Goal: Find contact information: Find contact information

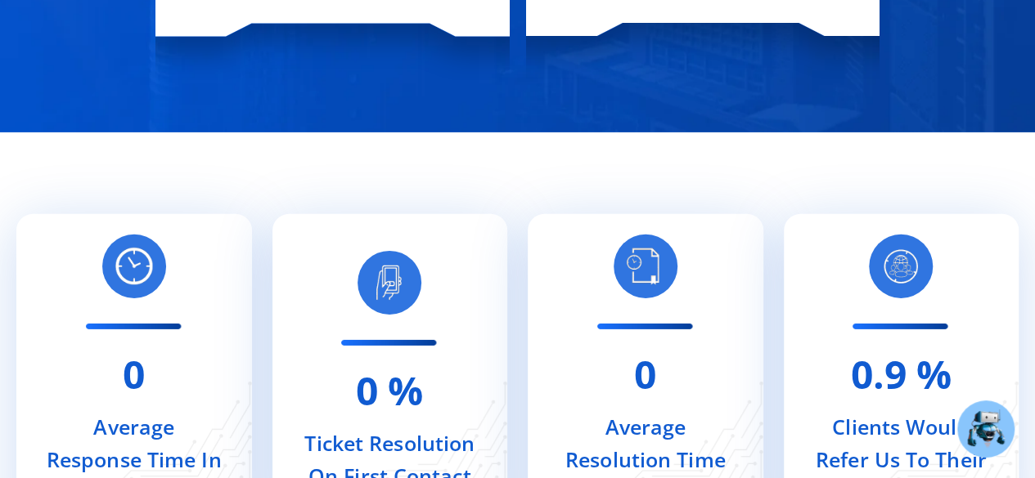
scroll to position [7449, 0]
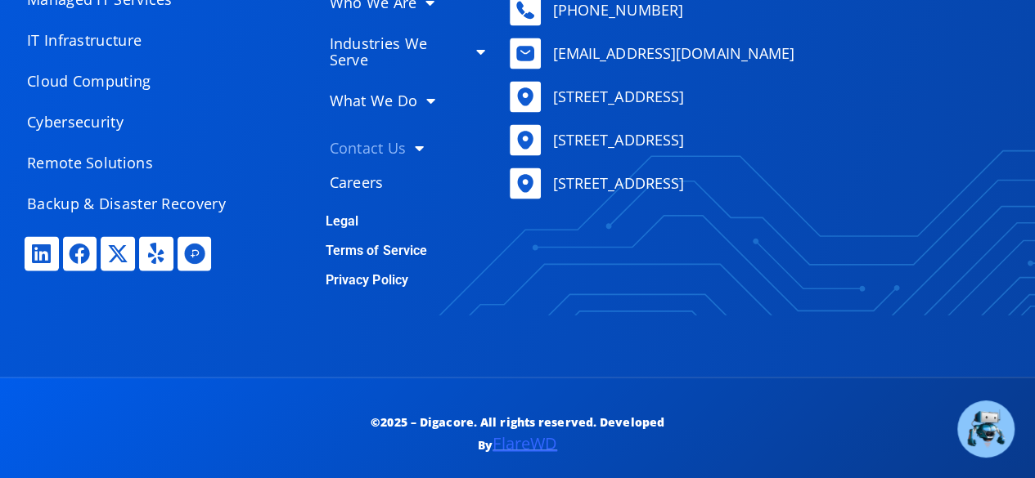
click at [388, 132] on link "Contact Us" at bounding box center [406, 148] width 189 height 33
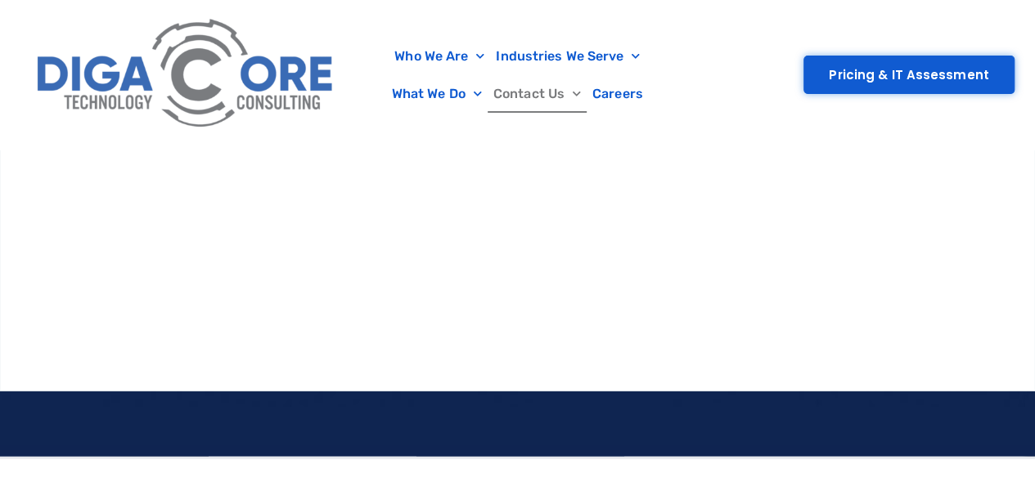
scroll to position [1472, 0]
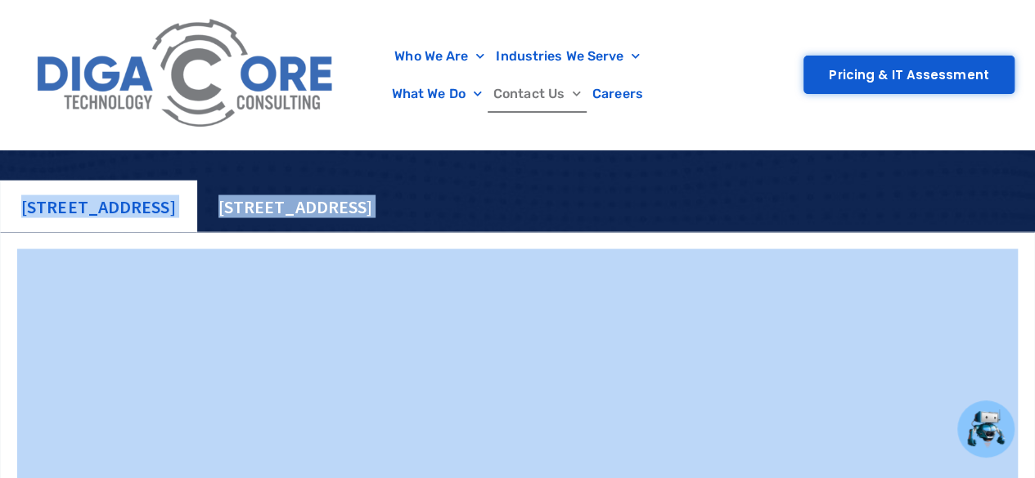
drag, startPoint x: 10, startPoint y: 236, endPoint x: 451, endPoint y: 264, distance: 442.5
click at [451, 264] on div "[STREET_ADDRESS][GEOGRAPHIC_DATA][STREET_ADDRESS] [STREET_ADDRESS] [STREET_ADDR…" at bounding box center [517, 408] width 1035 height 457
copy div "[STREET_ADDRESS][GEOGRAPHIC_DATA][STREET_ADDRESS][STREET_ADDRESS]"
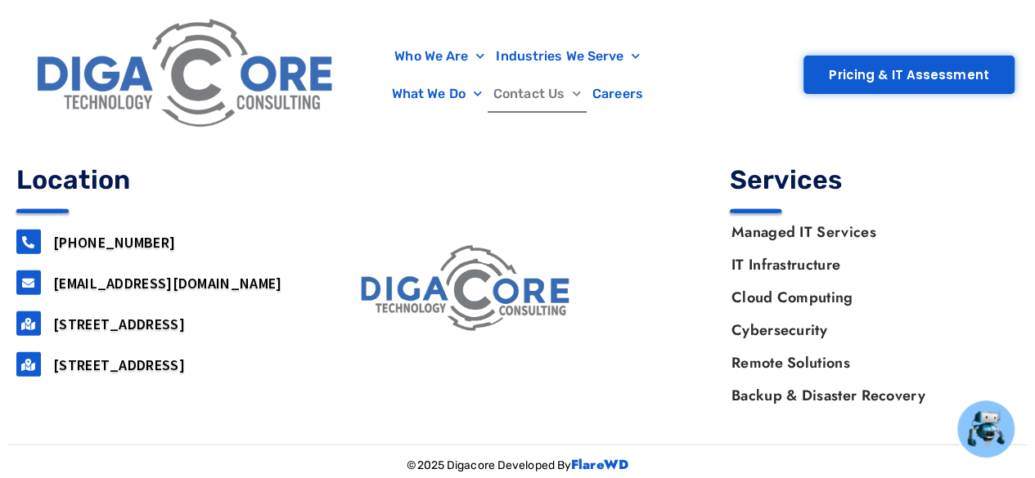
scroll to position [2102, 0]
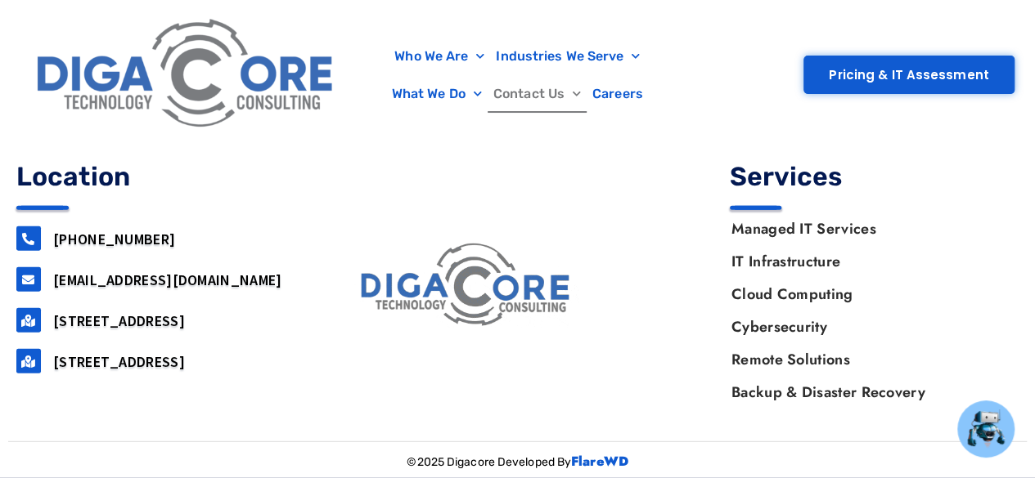
drag, startPoint x: 162, startPoint y: 232, endPoint x: 51, endPoint y: 231, distance: 111.2
click at [51, 231] on div "[PHONE_NUMBER]" at bounding box center [161, 239] width 290 height 25
copy link "[PHONE_NUMBER]"
